Goal: Information Seeking & Learning: Check status

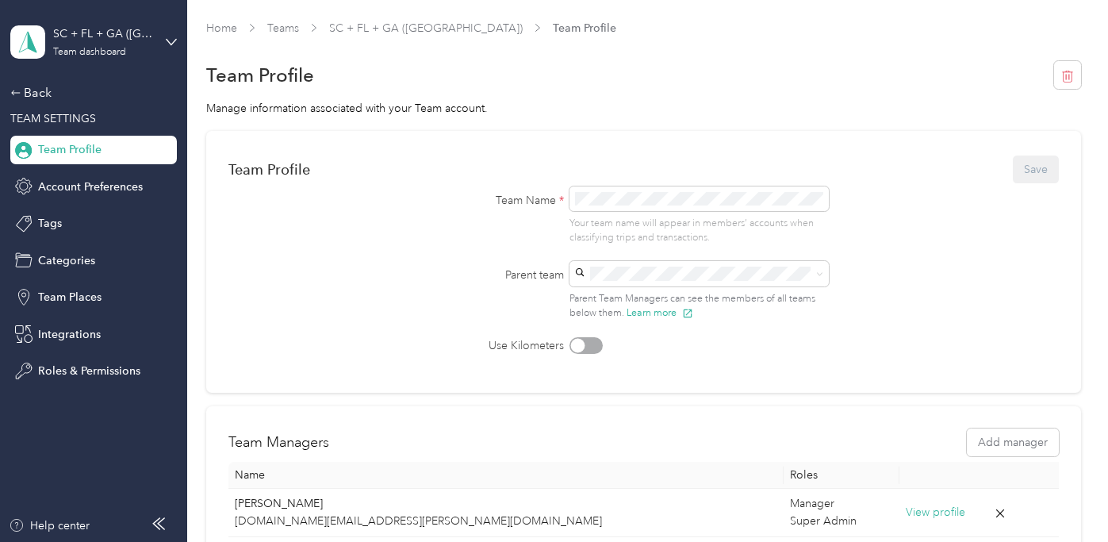
scroll to position [228, 0]
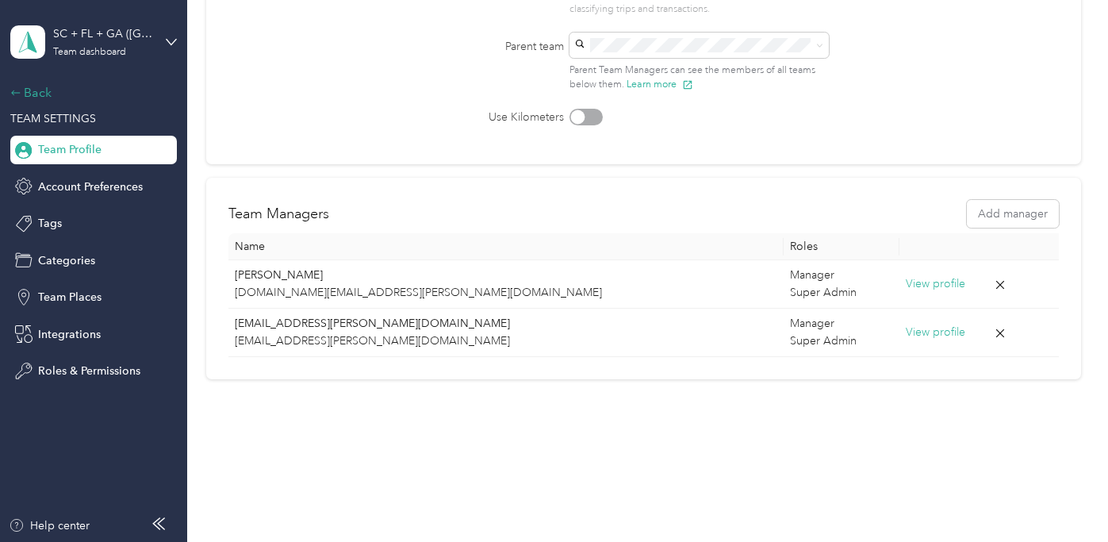
click at [34, 88] on div "Back" at bounding box center [89, 92] width 159 height 19
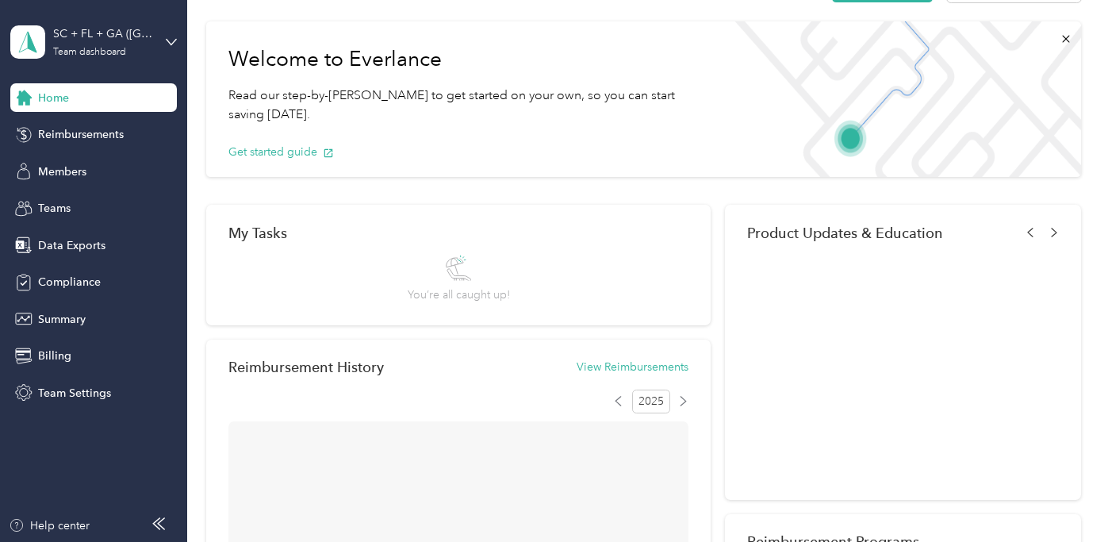
scroll to position [228, 0]
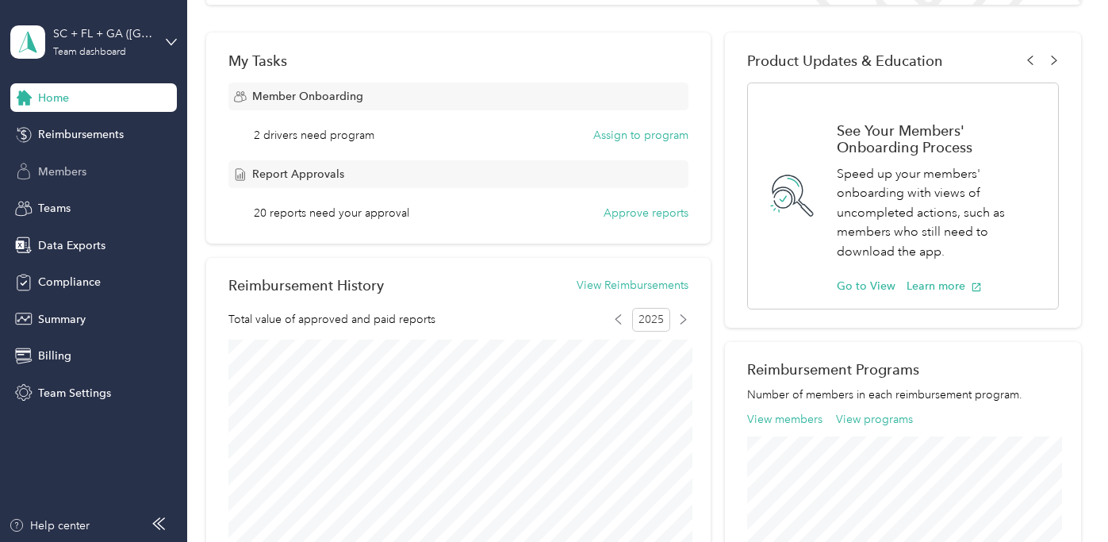
click at [80, 163] on span "Members" at bounding box center [62, 171] width 48 height 17
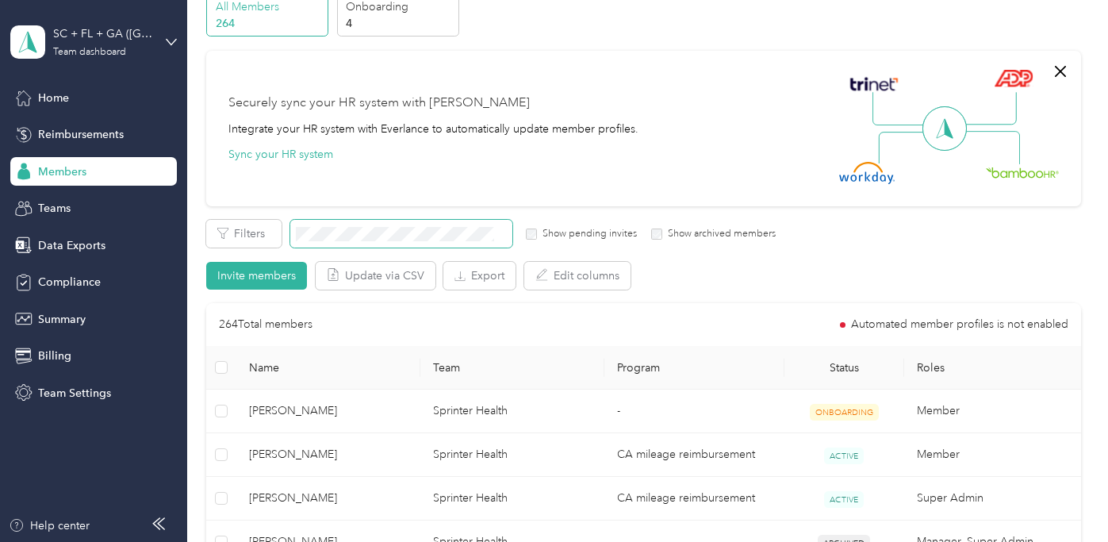
scroll to position [77, 0]
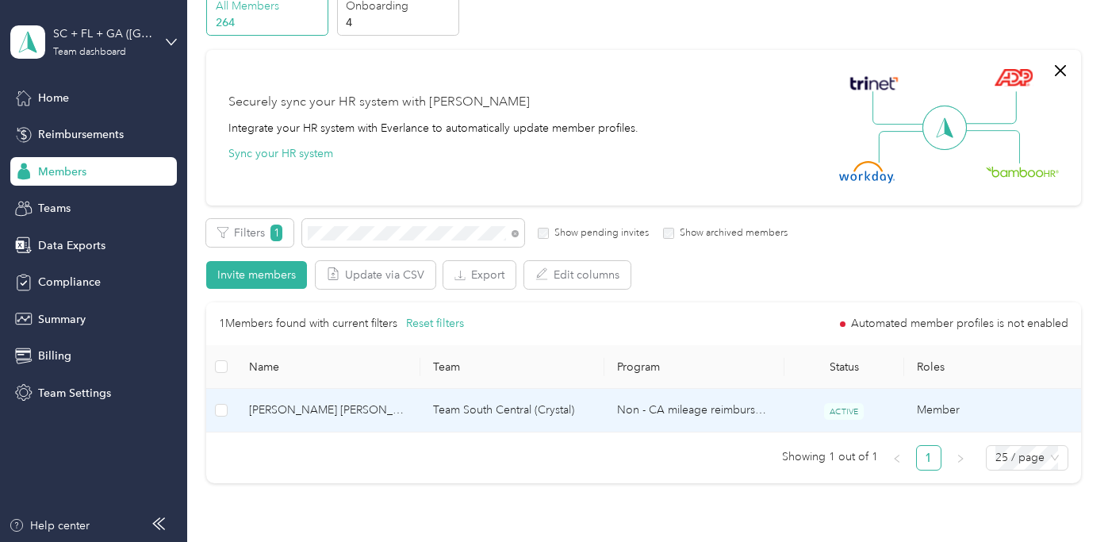
click at [705, 404] on td "Non - CA mileage reimbursement" at bounding box center [694, 411] width 180 height 44
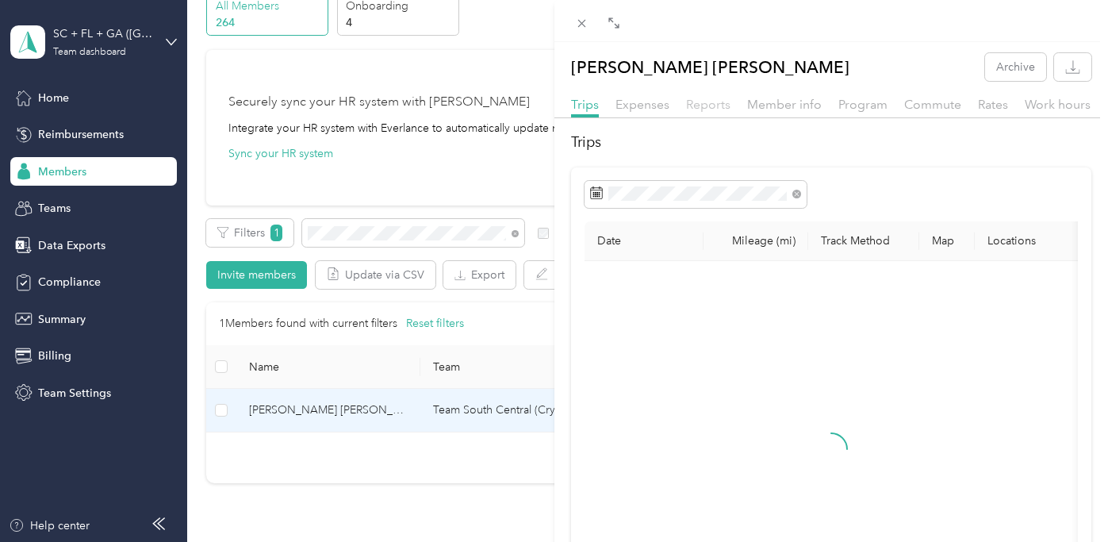
click at [695, 109] on span "Reports" at bounding box center [708, 104] width 44 height 15
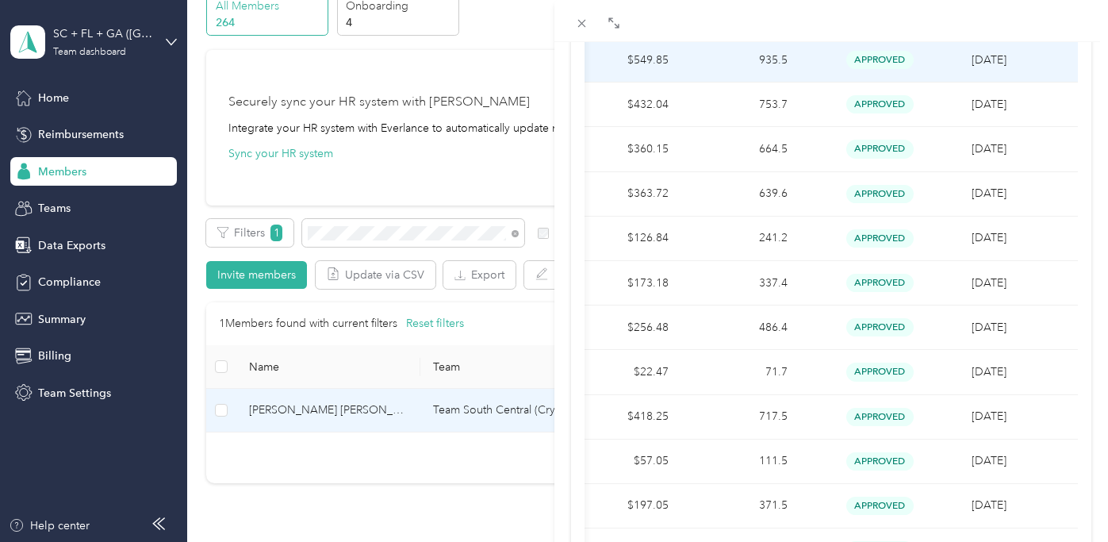
scroll to position [446, 0]
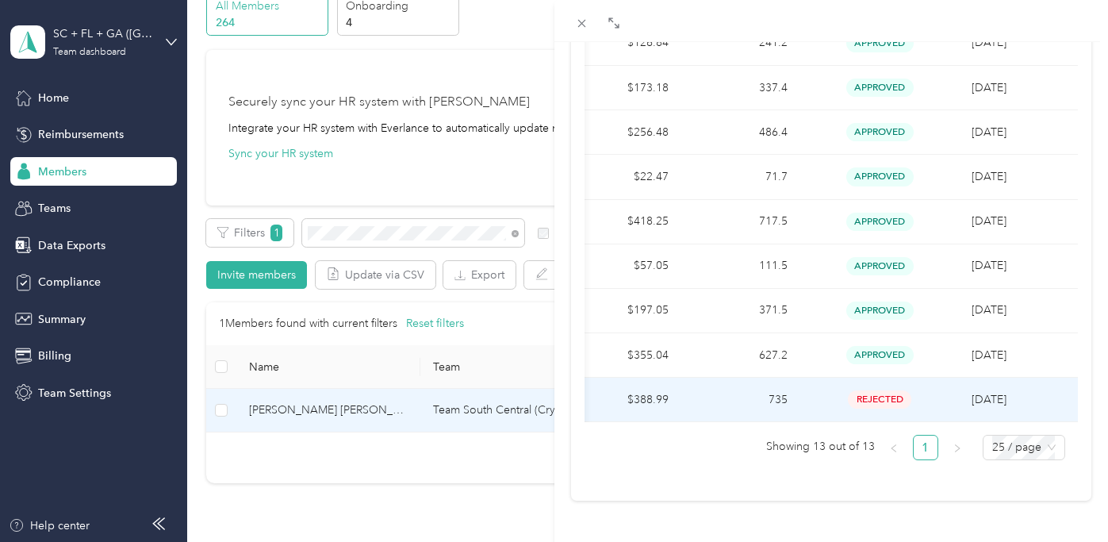
click at [823, 395] on div "rejected" at bounding box center [879, 399] width 133 height 18
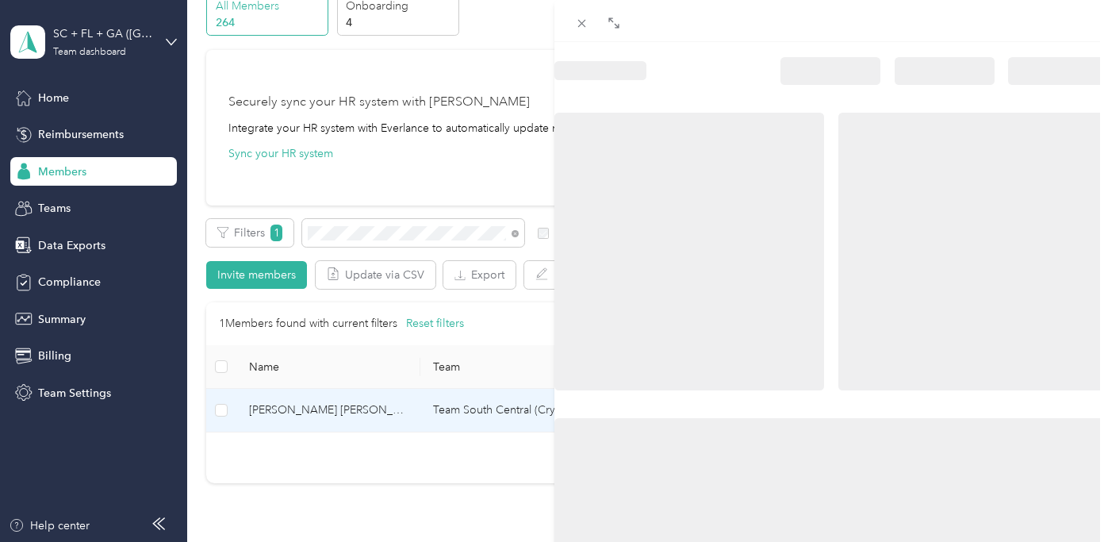
scroll to position [0, 0]
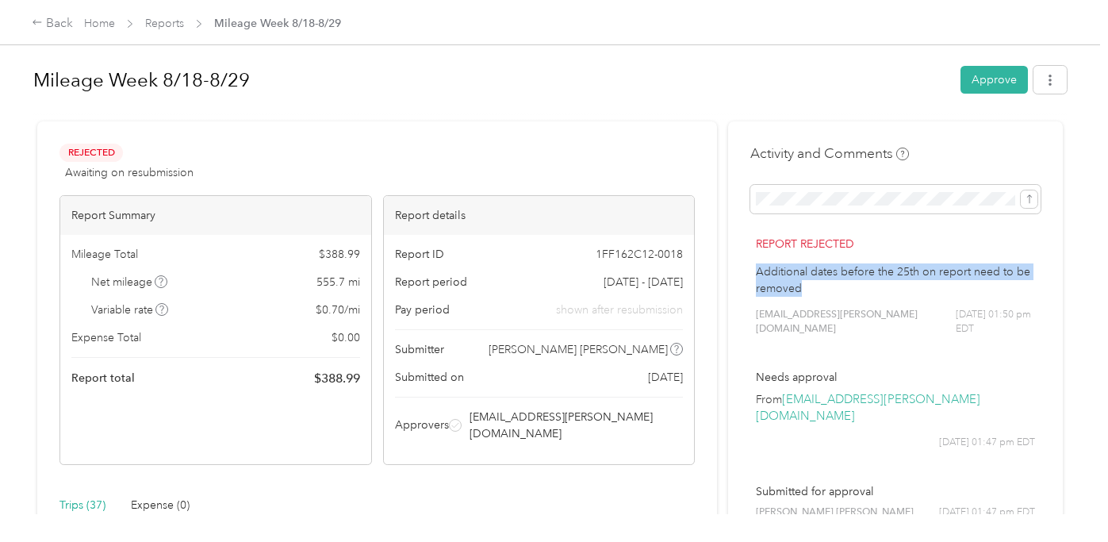
drag, startPoint x: 841, startPoint y: 285, endPoint x: 754, endPoint y: 272, distance: 87.5
copy p "Additional dates before the 25th on report need to be removed"
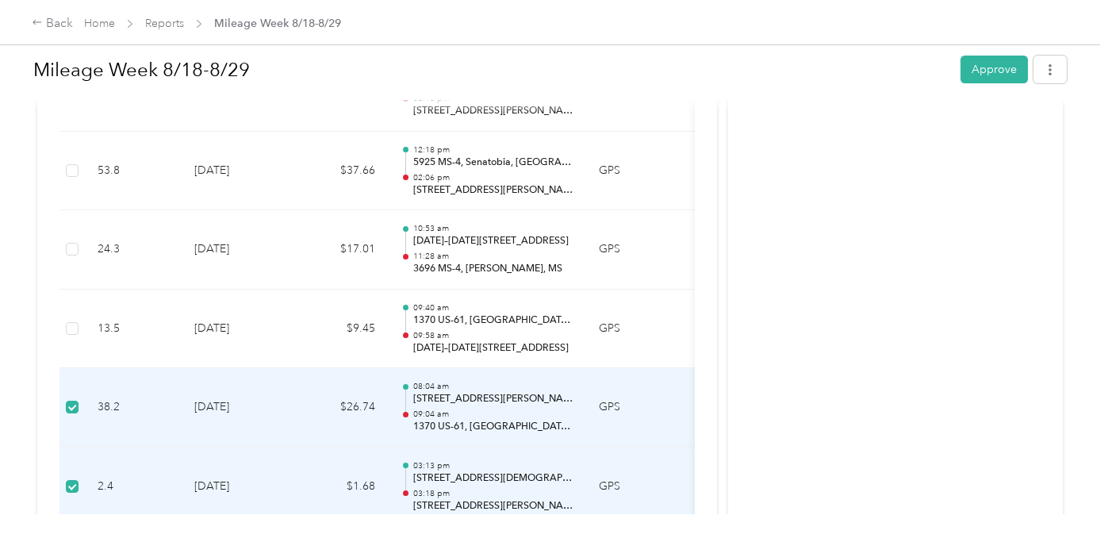
scroll to position [2617, 0]
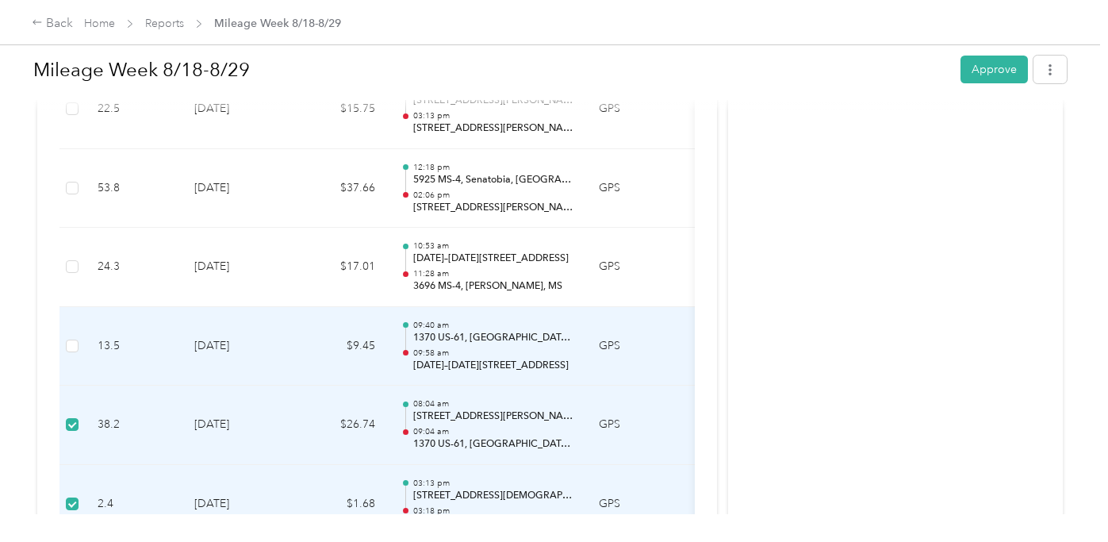
click at [61, 334] on td at bounding box center [71, 346] width 25 height 79
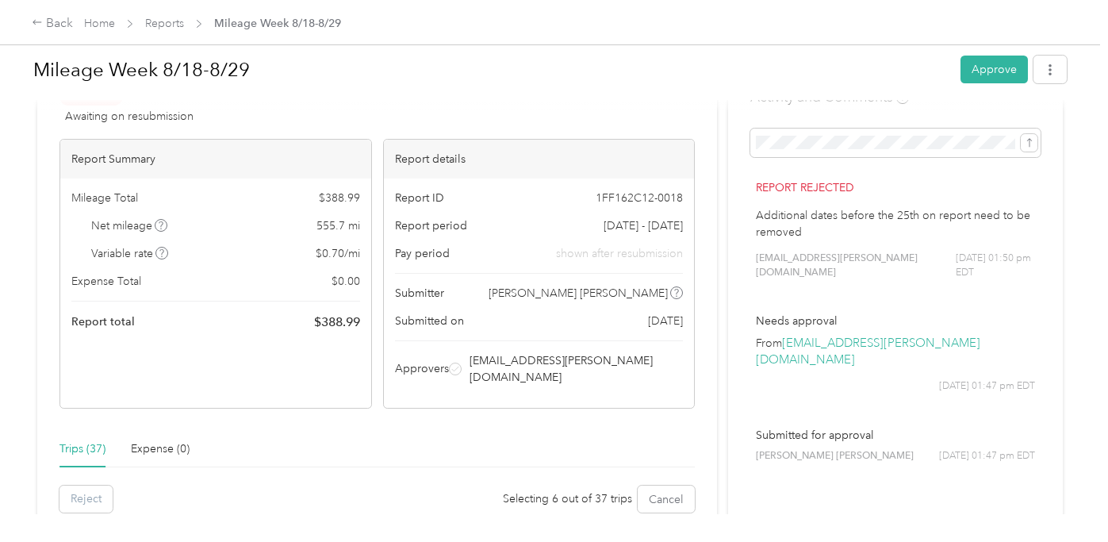
scroll to position [39, 0]
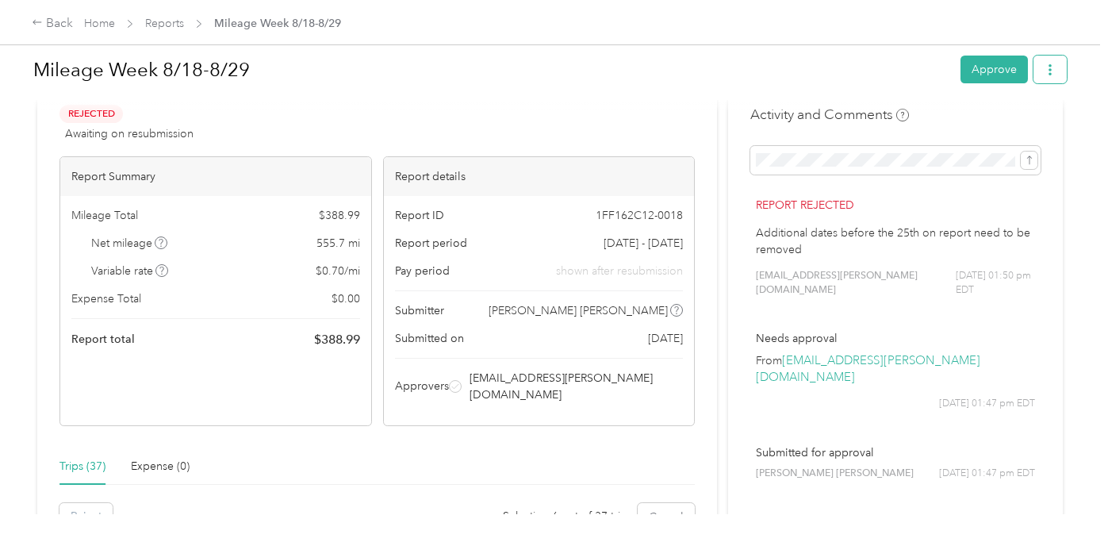
click at [1051, 66] on icon "button" at bounding box center [1049, 69] width 3 height 11
click at [504, 49] on div "Mileage Week 8/18-8/29" at bounding box center [491, 69] width 916 height 41
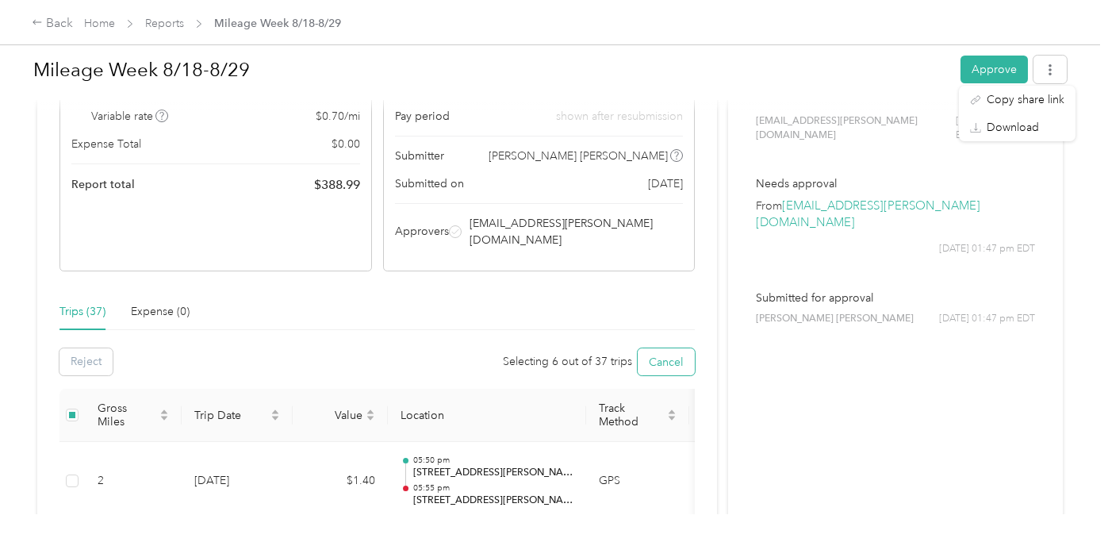
scroll to position [204, 0]
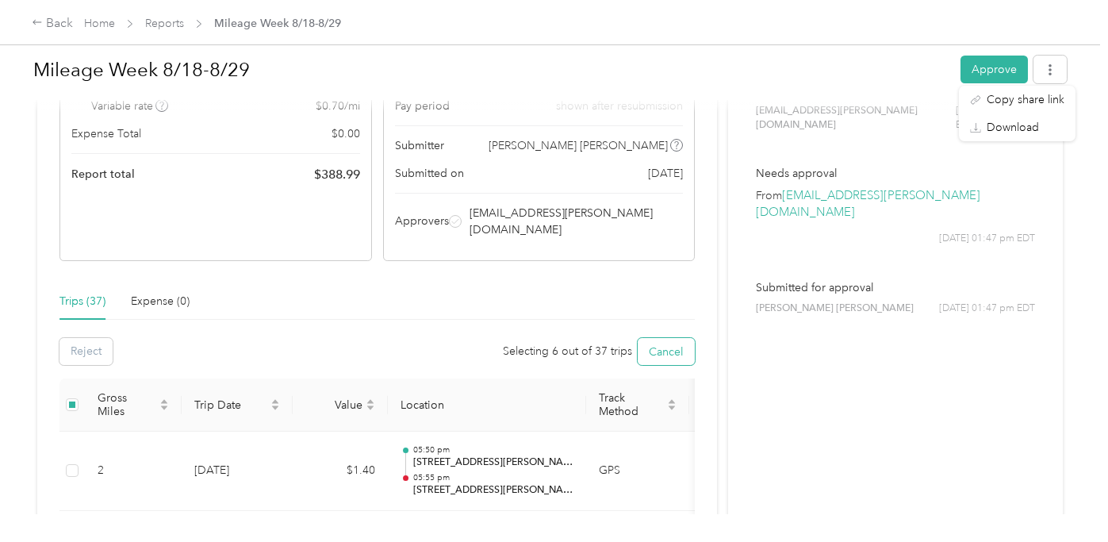
click at [667, 338] on button "Cancel" at bounding box center [666, 351] width 57 height 27
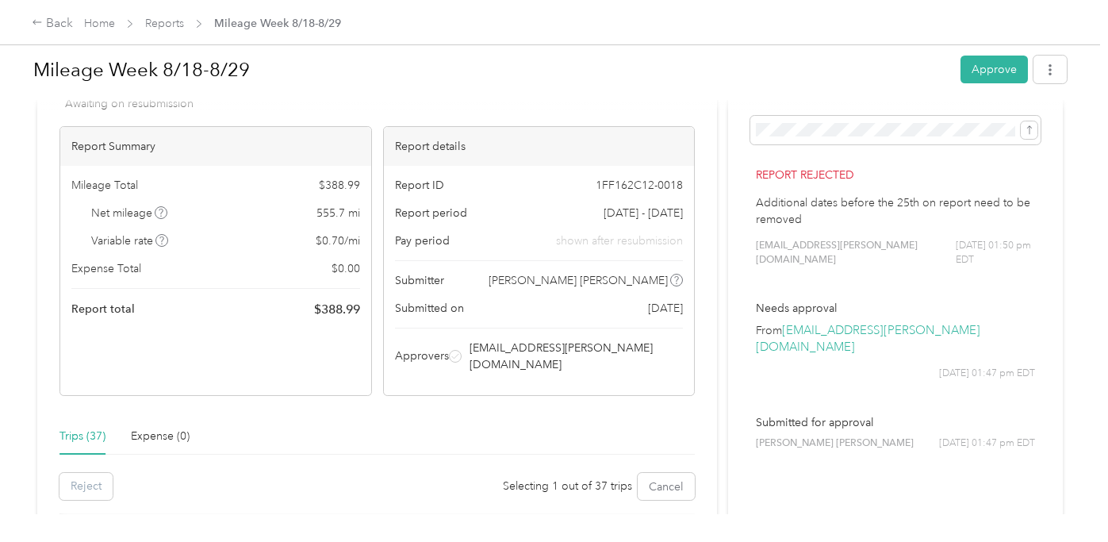
scroll to position [0, 0]
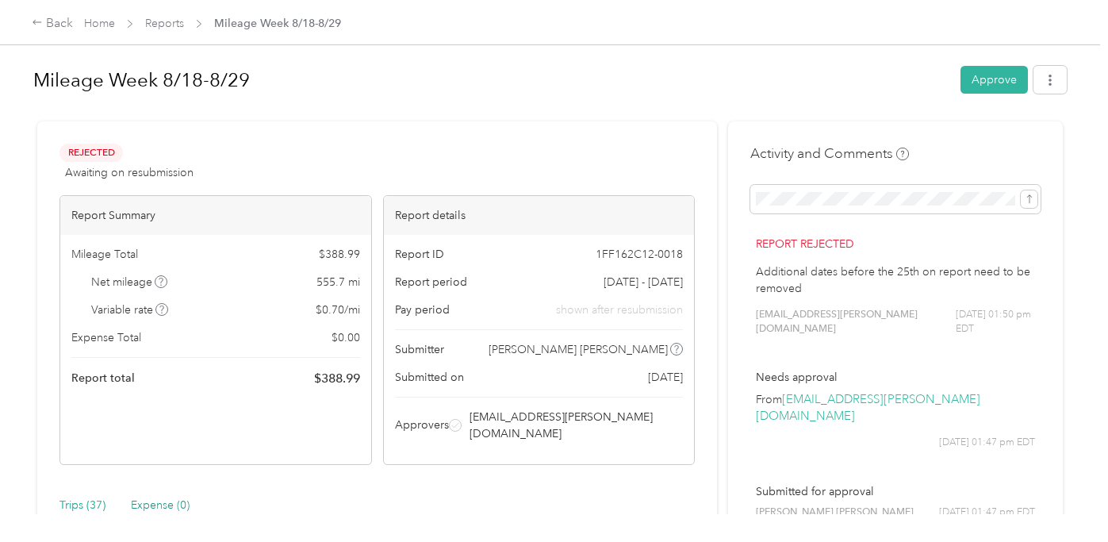
click at [161, 496] on div "Expense (0)" at bounding box center [160, 504] width 59 height 17
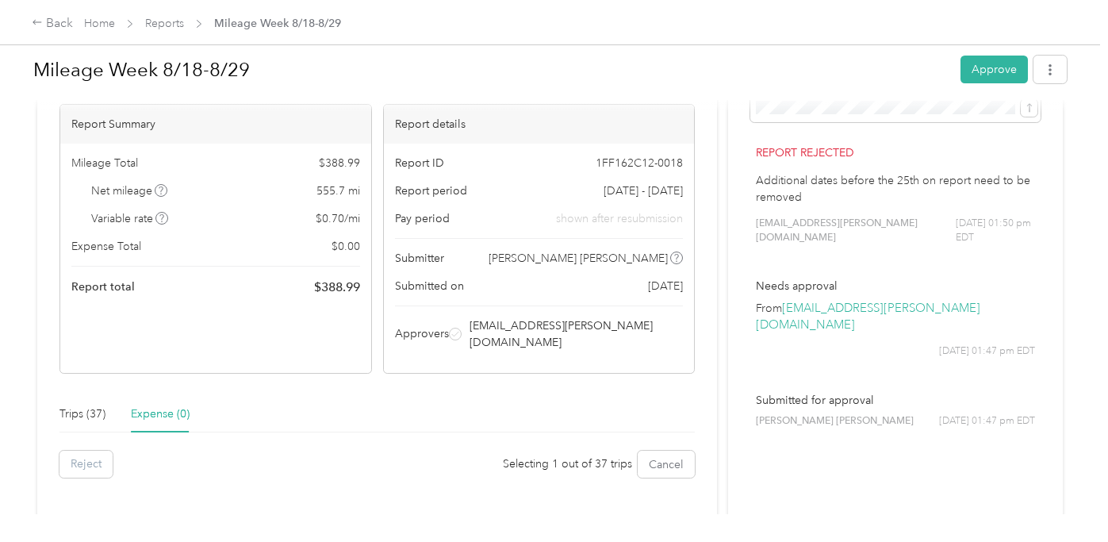
scroll to position [90, 0]
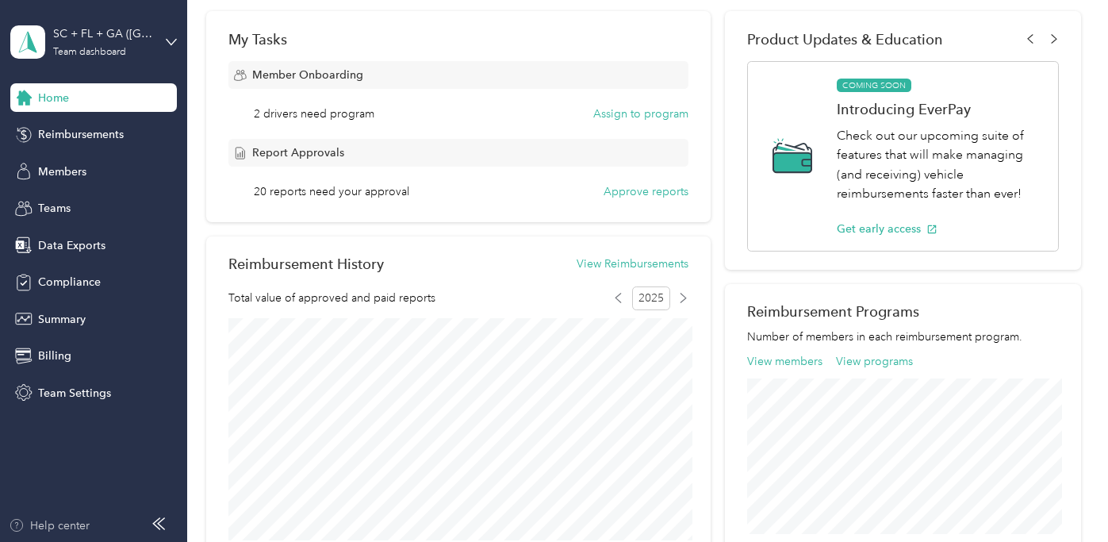
scroll to position [260, 0]
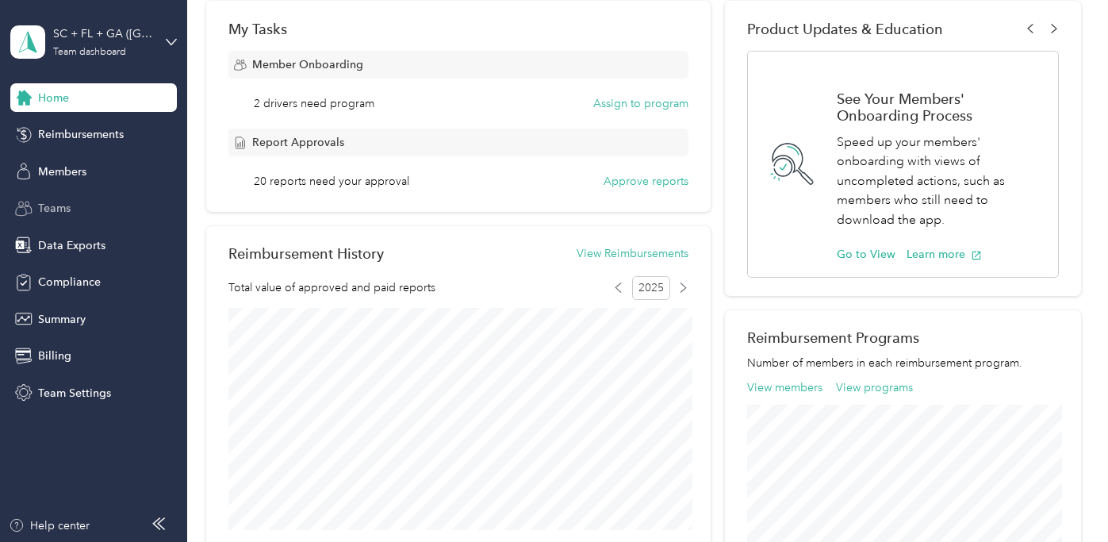
click at [49, 209] on span "Teams" at bounding box center [54, 208] width 33 height 17
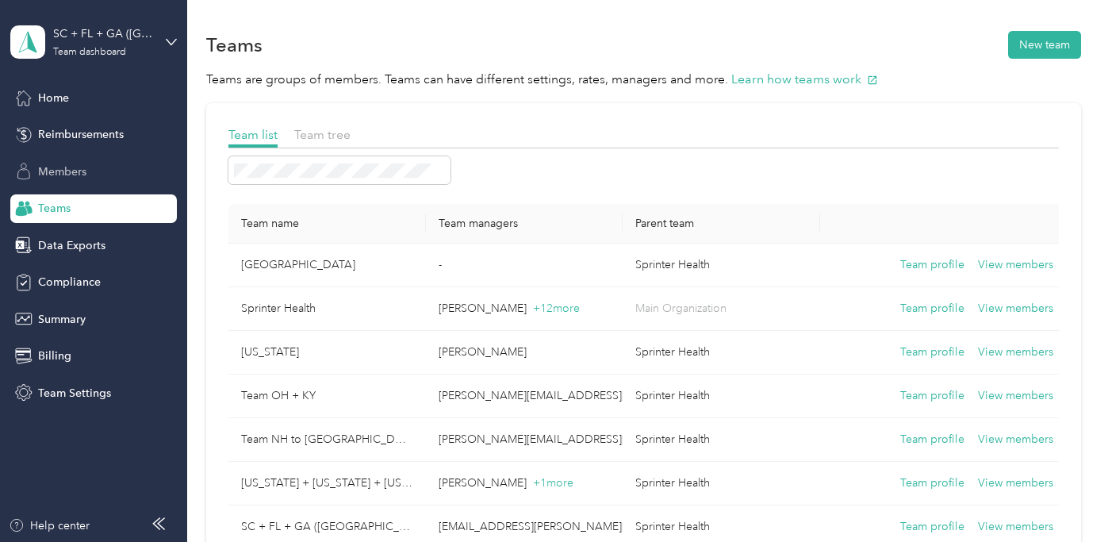
click at [45, 168] on span "Members" at bounding box center [62, 171] width 48 height 17
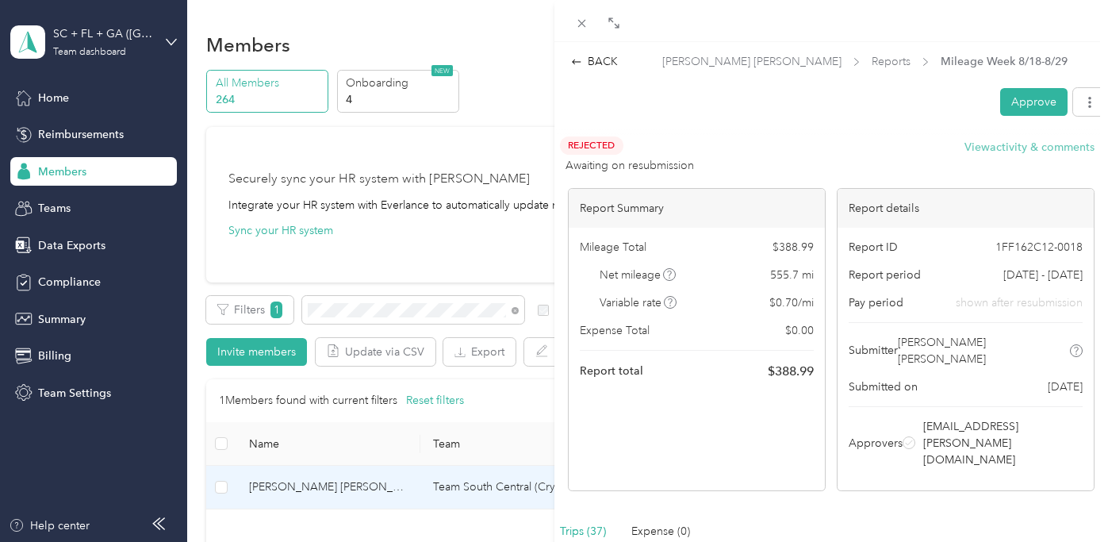
click at [1017, 141] on button "View activity & comments" at bounding box center [1029, 147] width 130 height 17
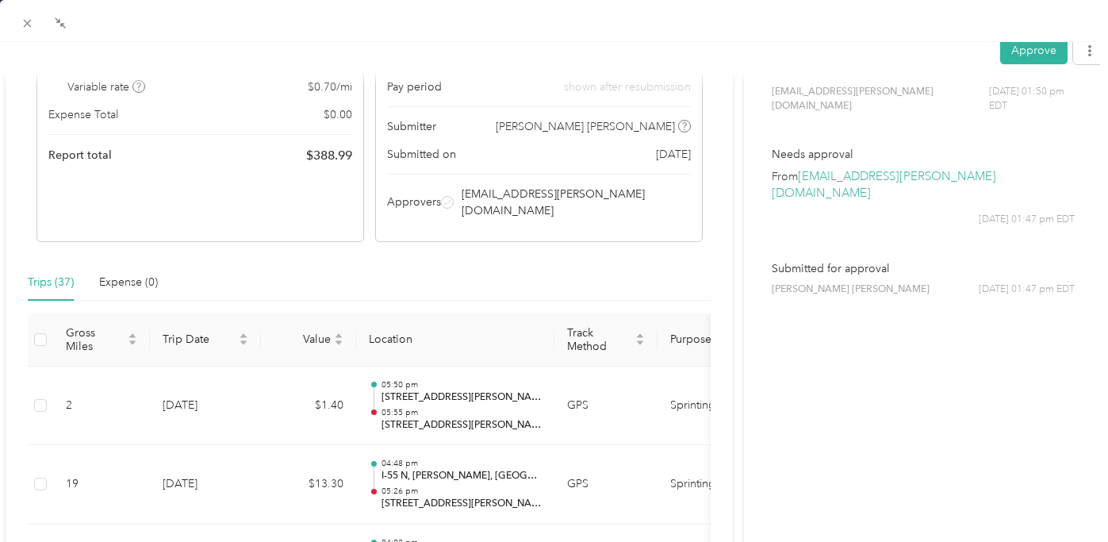
scroll to position [241, 0]
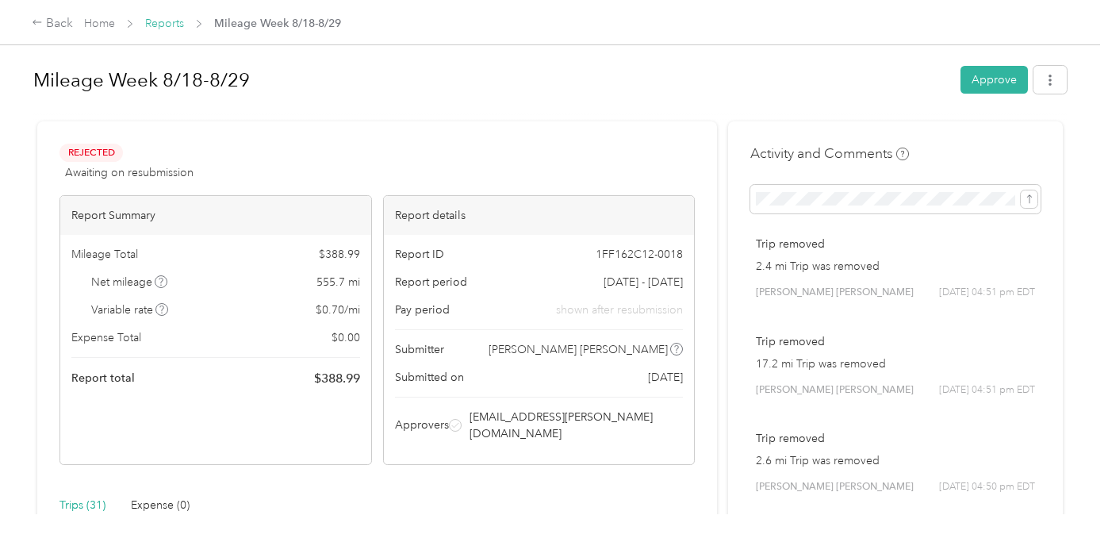
click at [161, 18] on link "Reports" at bounding box center [164, 23] width 39 height 13
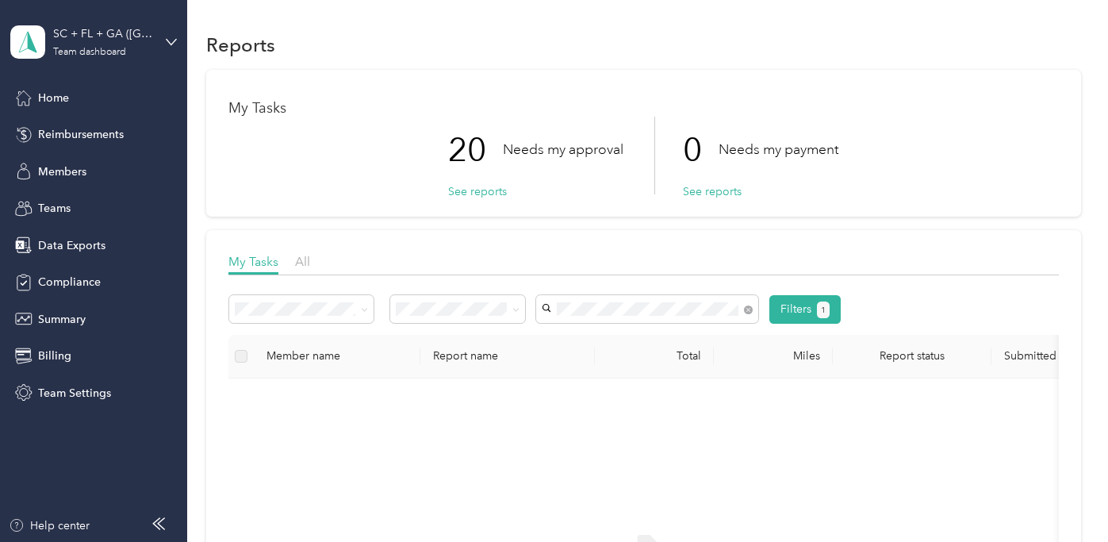
click at [595, 339] on span "[PERSON_NAME] [PERSON_NAME]" at bounding box center [636, 333] width 179 height 13
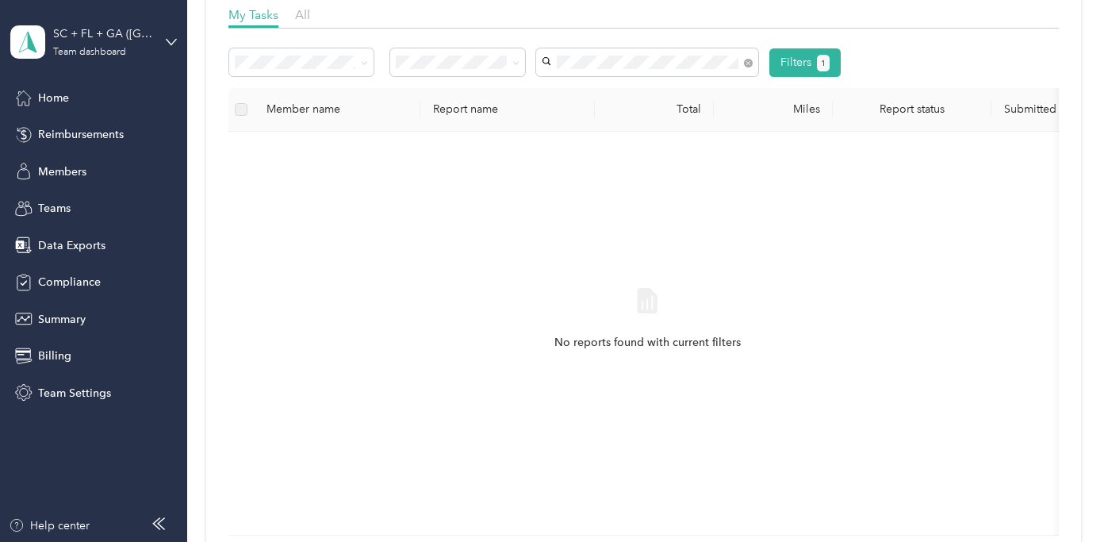
scroll to position [255, 0]
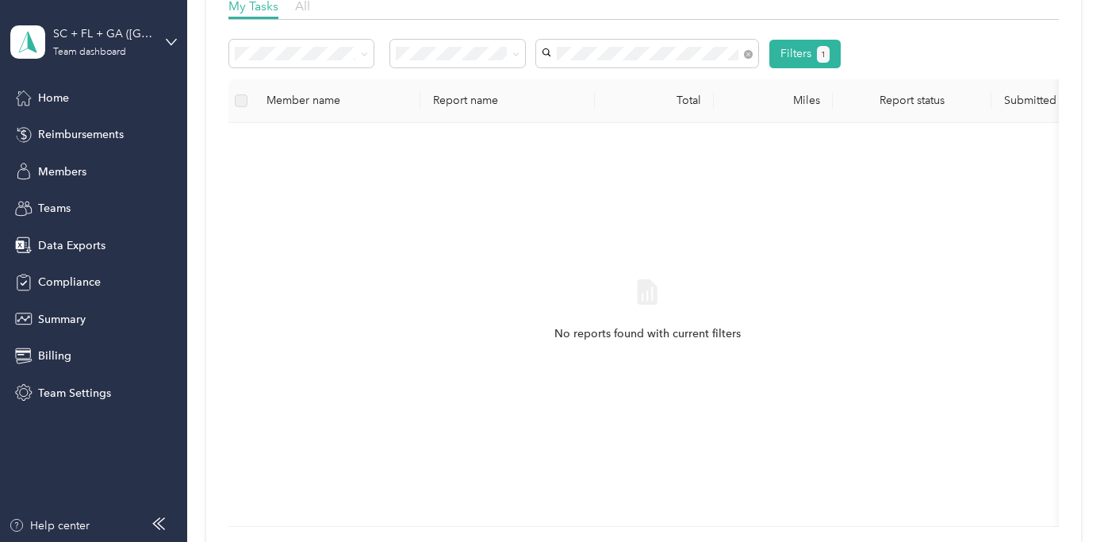
click at [299, 8] on span "All" at bounding box center [302, 5] width 15 height 15
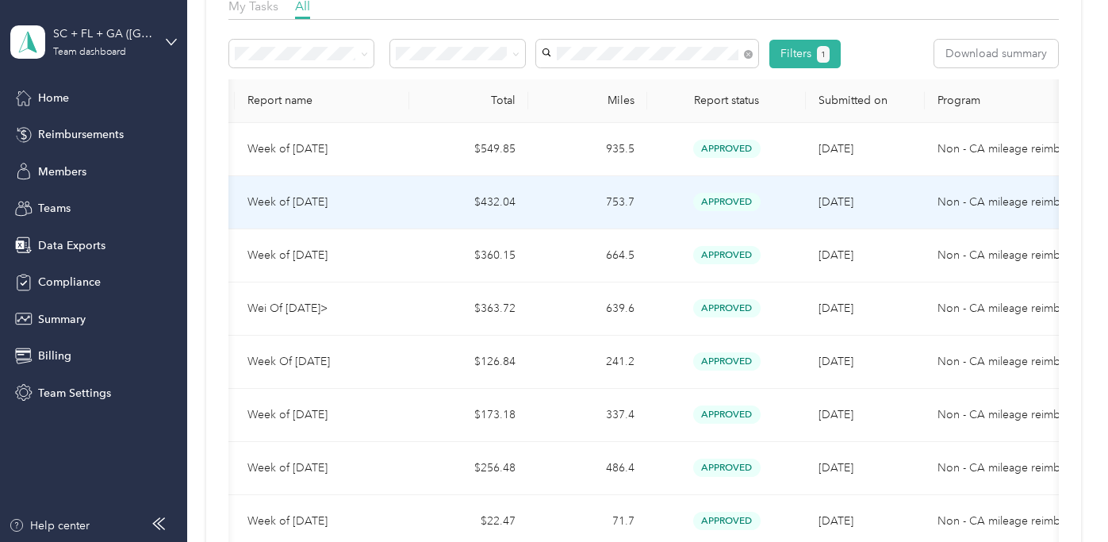
scroll to position [0, 196]
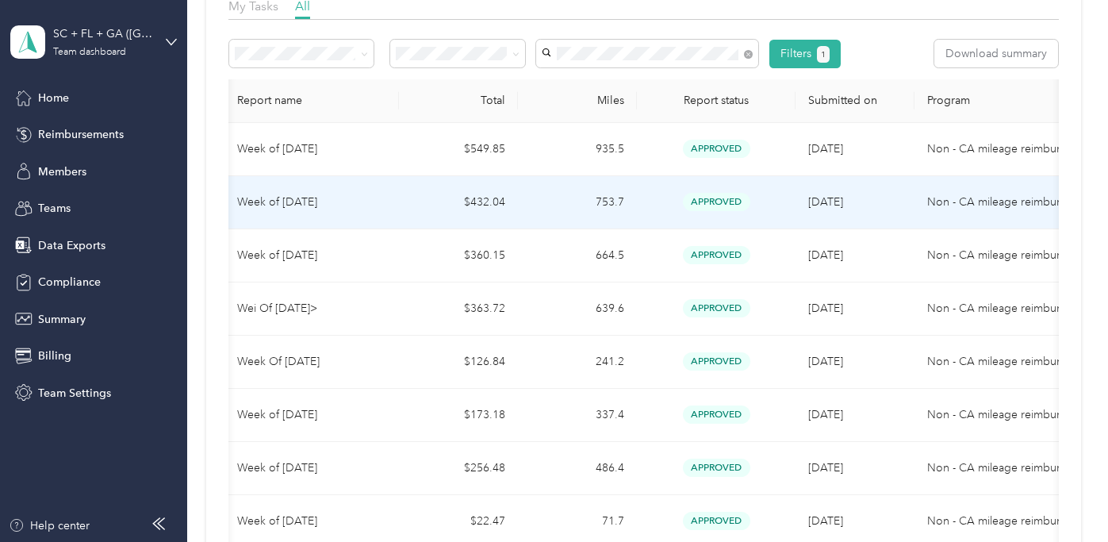
click at [750, 197] on div "approved" at bounding box center [715, 202] width 133 height 18
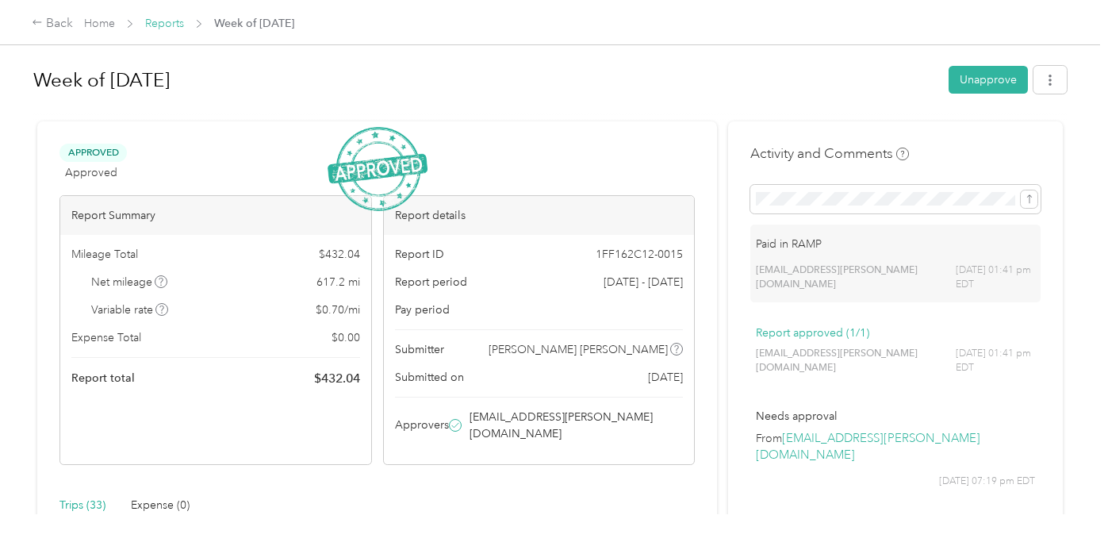
click at [172, 17] on link "Reports" at bounding box center [164, 23] width 39 height 13
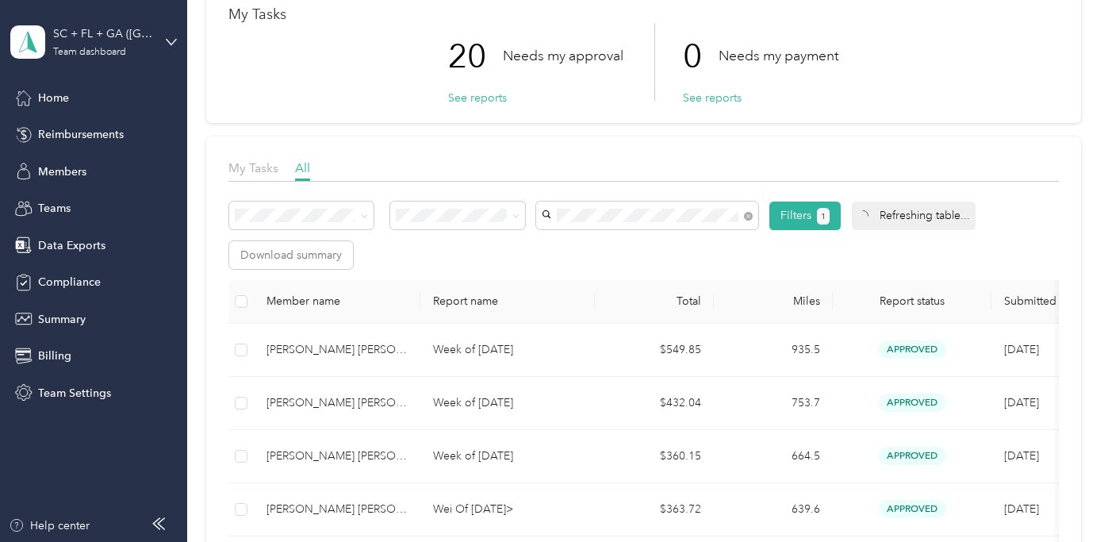
scroll to position [101, 0]
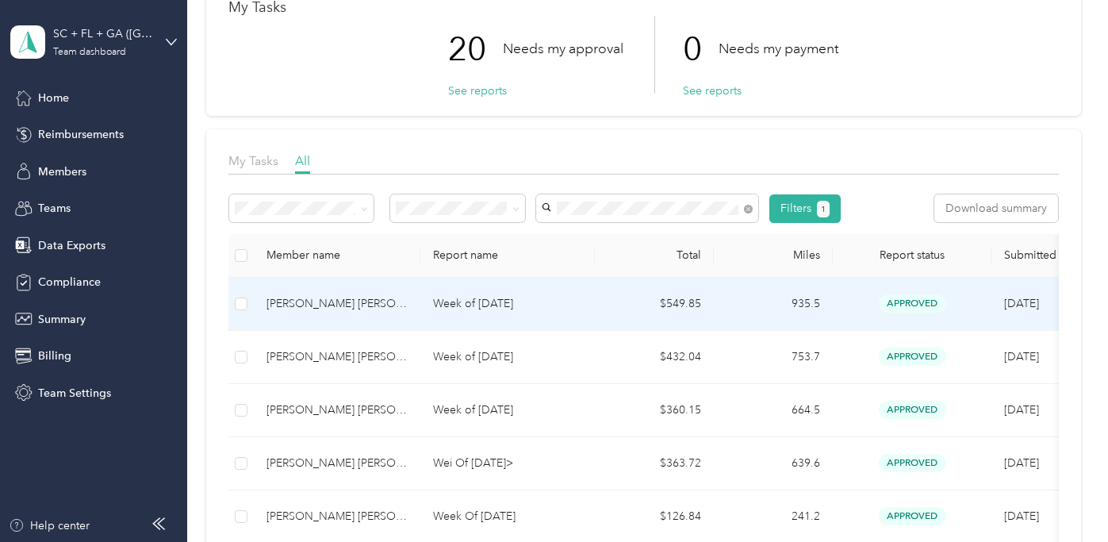
click at [557, 305] on p "Week of [DATE]" at bounding box center [507, 303] width 149 height 17
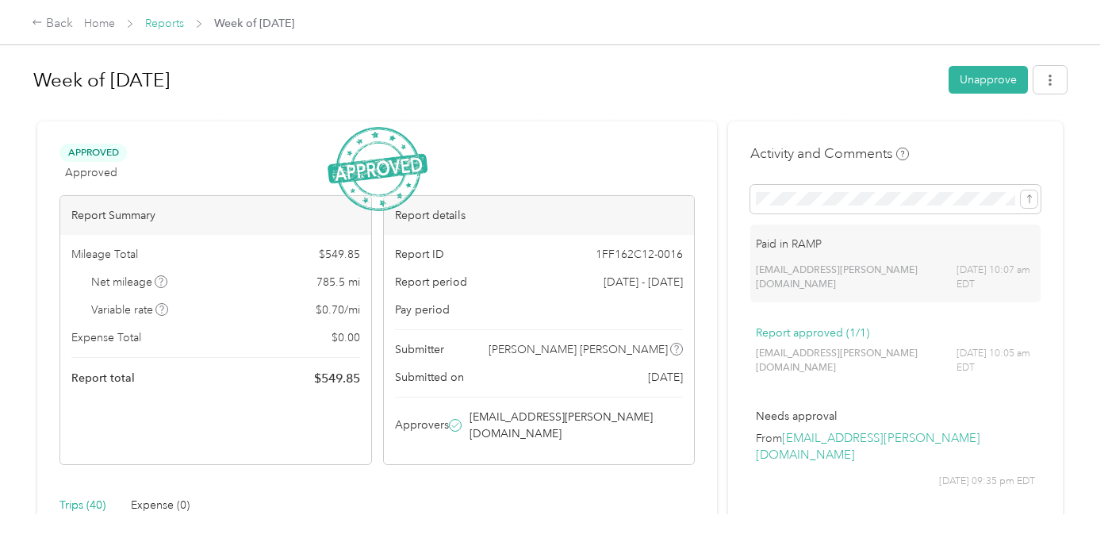
click at [165, 27] on link "Reports" at bounding box center [164, 23] width 39 height 13
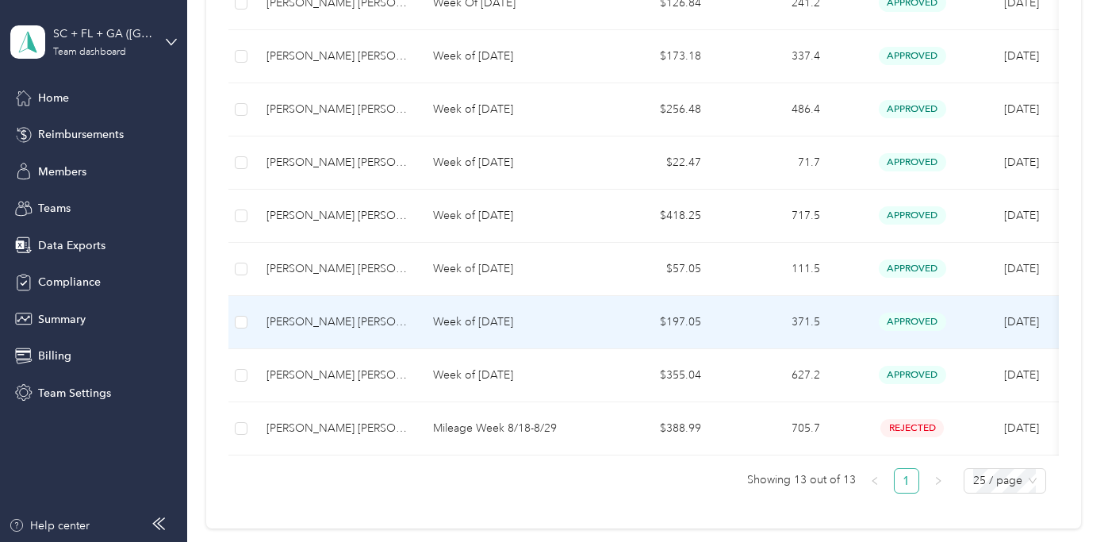
scroll to position [652, 0]
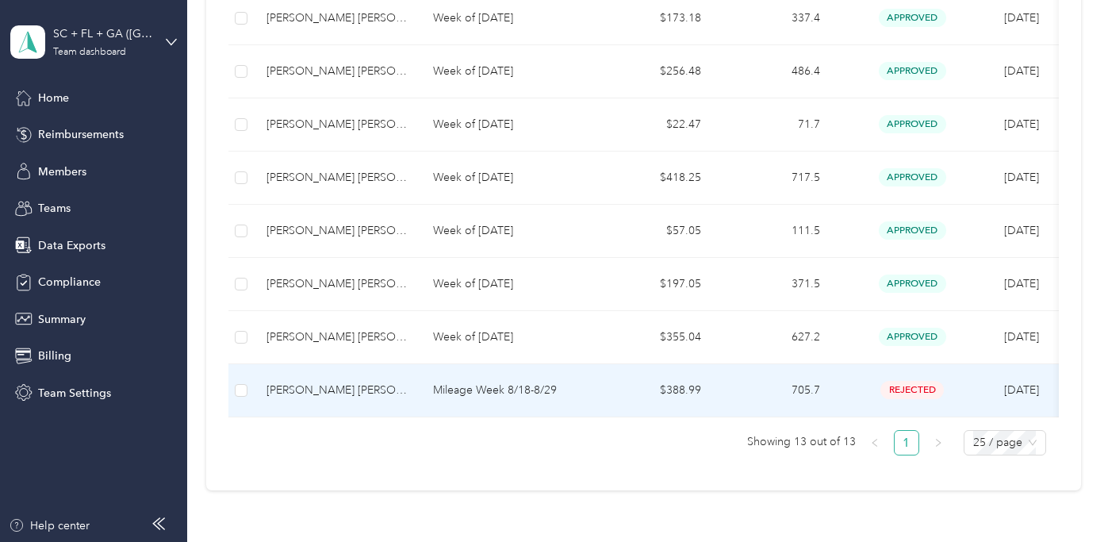
click at [636, 388] on td "$388.99" at bounding box center [654, 390] width 119 height 53
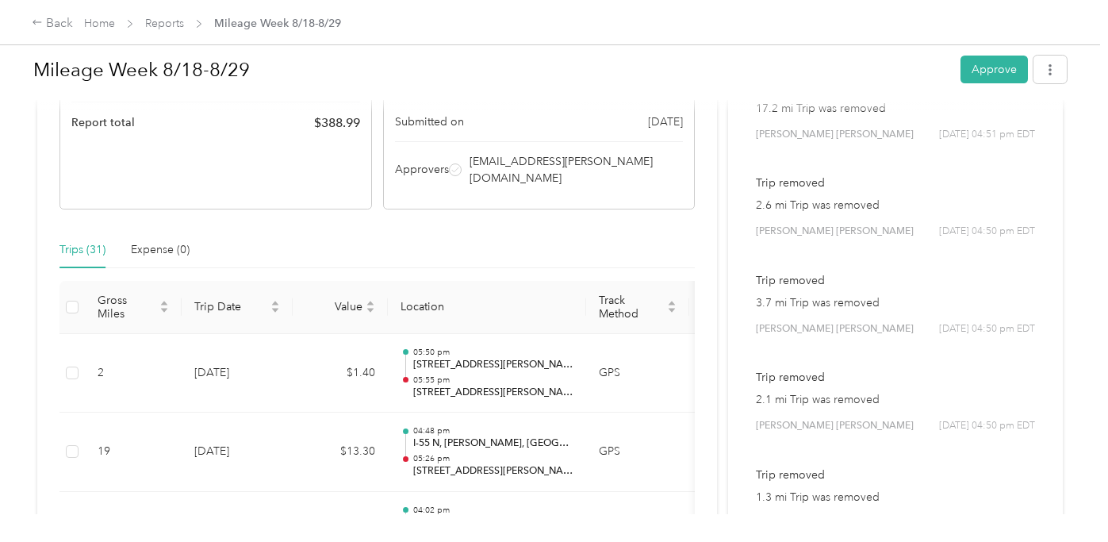
scroll to position [255, 0]
